Goal: Task Accomplishment & Management: Use online tool/utility

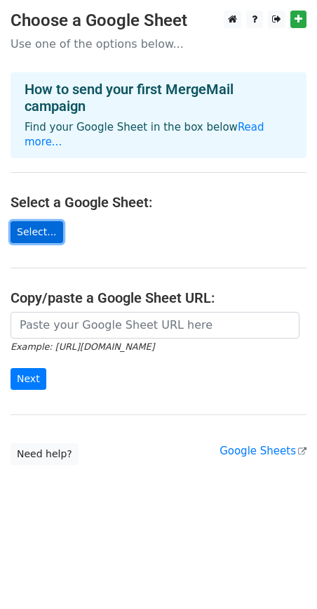
click at [39, 221] on link "Select..." at bounding box center [37, 232] width 53 height 22
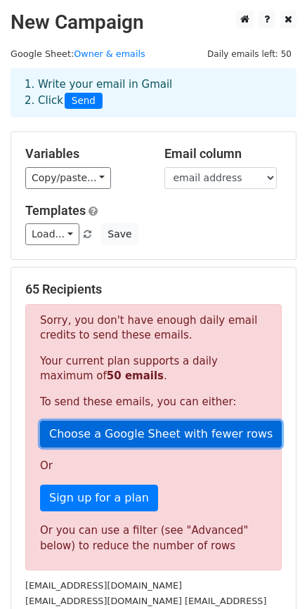
click at [197, 438] on link "Choose a Google Sheet with fewer rows" at bounding box center [161, 434] width 242 height 27
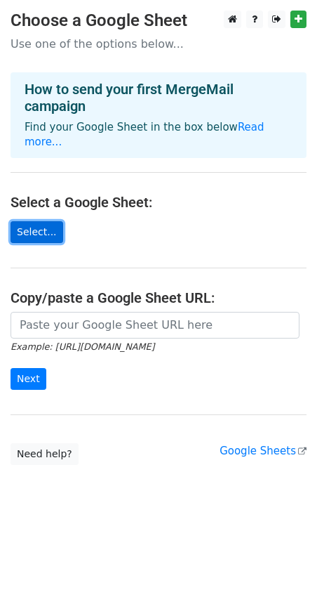
click at [41, 221] on link "Select..." at bounding box center [37, 232] width 53 height 22
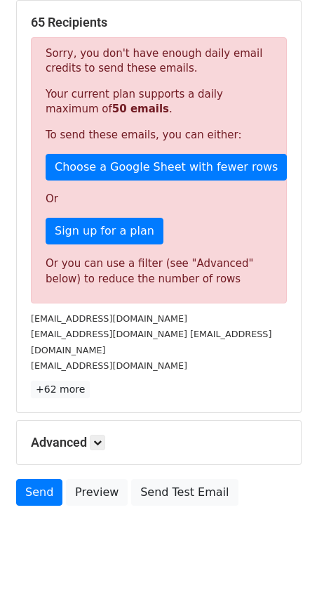
scroll to position [244, 0]
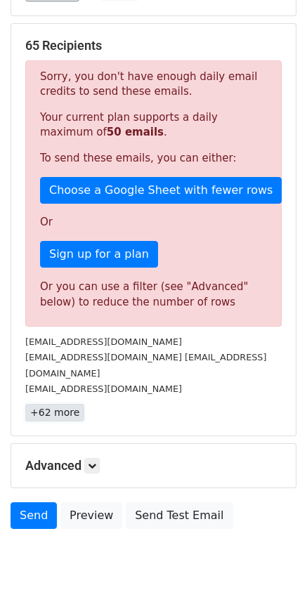
click at [72, 404] on link "+62 more" at bounding box center [54, 413] width 59 height 18
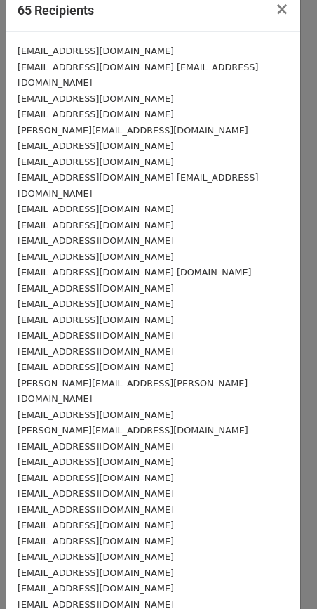
scroll to position [0, 0]
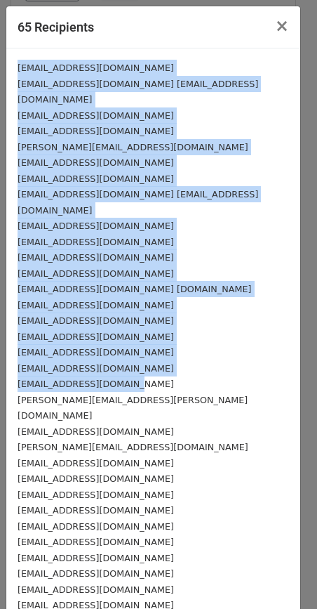
drag, startPoint x: 18, startPoint y: 65, endPoint x: 231, endPoint y: 332, distance: 341.2
drag, startPoint x: 69, startPoint y: 264, endPoint x: 211, endPoint y: 217, distance: 150.1
click at [211, 234] on div "chidaraji@hotmail.com" at bounding box center [154, 242] width 272 height 16
drag, startPoint x: 20, startPoint y: 67, endPoint x: 173, endPoint y: 332, distance: 306.7
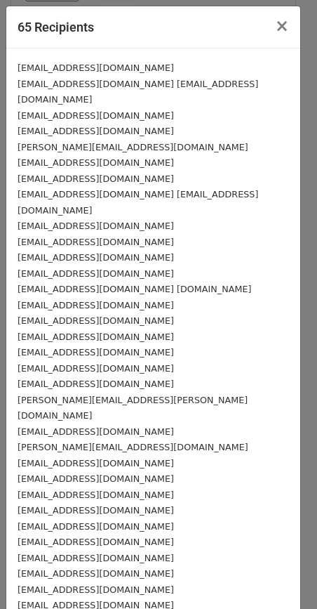
drag, startPoint x: 177, startPoint y: 369, endPoint x: 216, endPoint y: 345, distance: 46.4
click at [178, 423] on div "sibe17@aol.com" at bounding box center [154, 431] width 272 height 16
click at [120, 64] on div "viveeeanne@gmail.com" at bounding box center [154, 68] width 272 height 16
drag, startPoint x: 116, startPoint y: 65, endPoint x: 18, endPoint y: 65, distance: 98.3
click at [18, 65] on div "viveeeanne@gmail.com" at bounding box center [154, 68] width 272 height 16
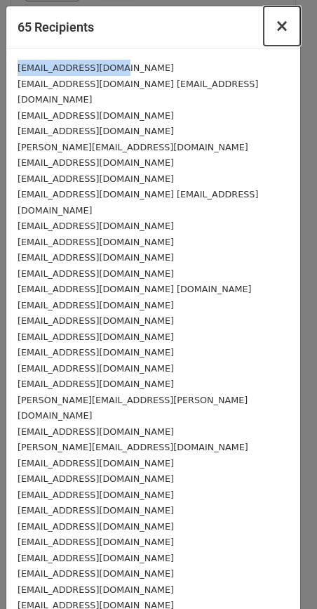
click at [275, 27] on span "×" at bounding box center [282, 26] width 14 height 20
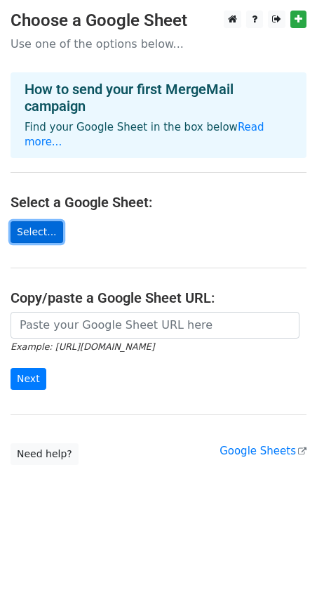
click at [43, 221] on link "Select..." at bounding box center [37, 232] width 53 height 22
click at [36, 221] on link "Select..." at bounding box center [37, 232] width 53 height 22
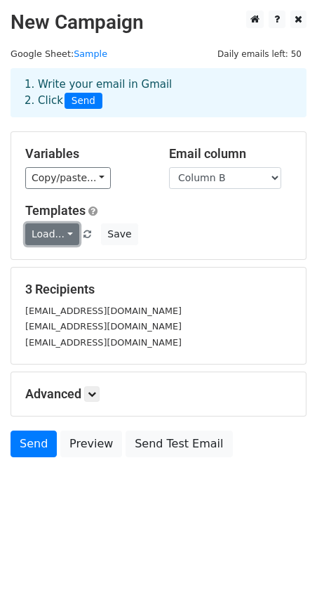
click at [66, 235] on link "Load..." at bounding box center [52, 234] width 54 height 22
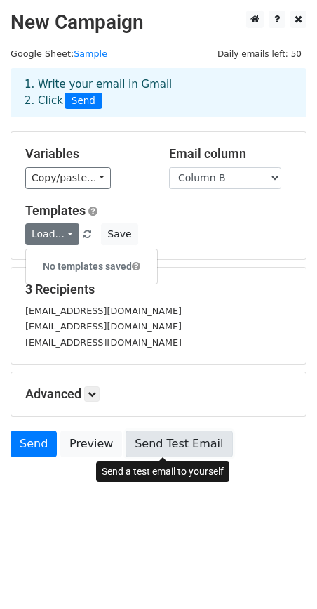
click at [186, 447] on link "Send Test Email" at bounding box center [179, 443] width 107 height 27
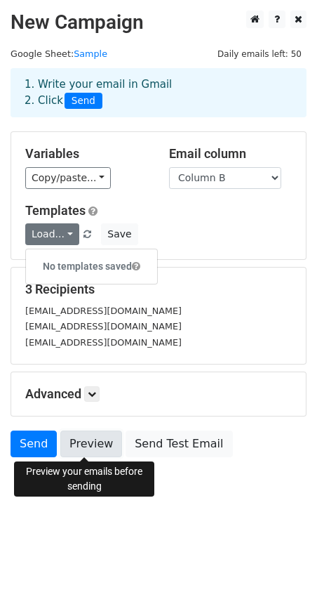
click at [81, 449] on link "Preview" at bounding box center [91, 443] width 62 height 27
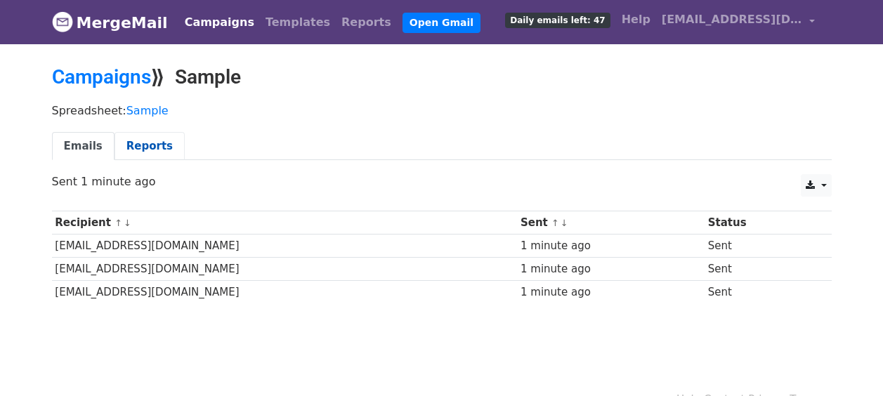
click at [149, 143] on link "Reports" at bounding box center [149, 146] width 70 height 29
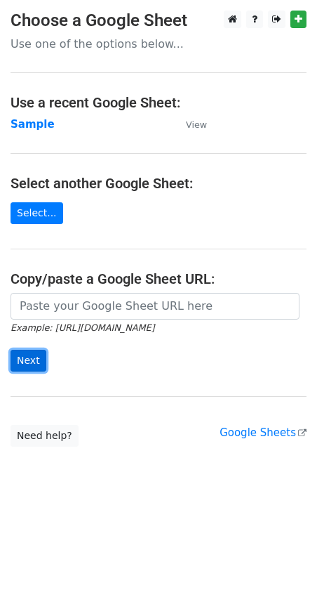
click at [35, 365] on input "Next" at bounding box center [29, 361] width 36 height 22
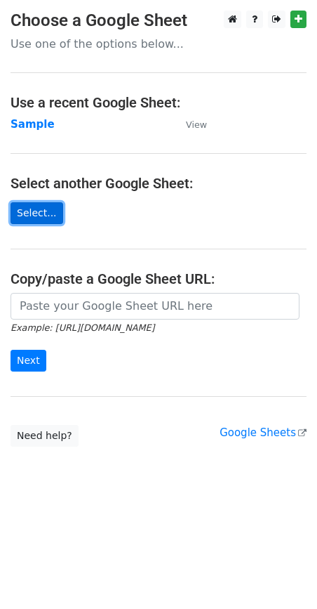
click at [39, 216] on link "Select..." at bounding box center [37, 213] width 53 height 22
